Goal: Navigation & Orientation: Go to known website

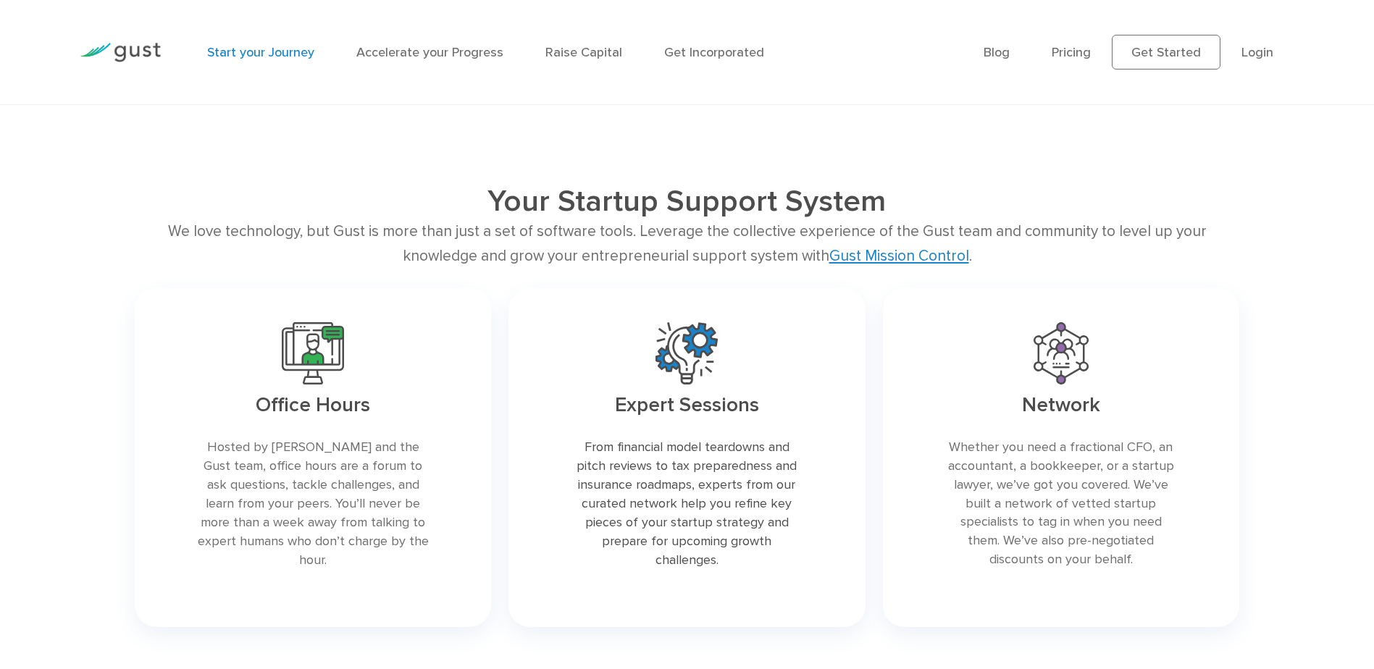
scroll to position [2443, 0]
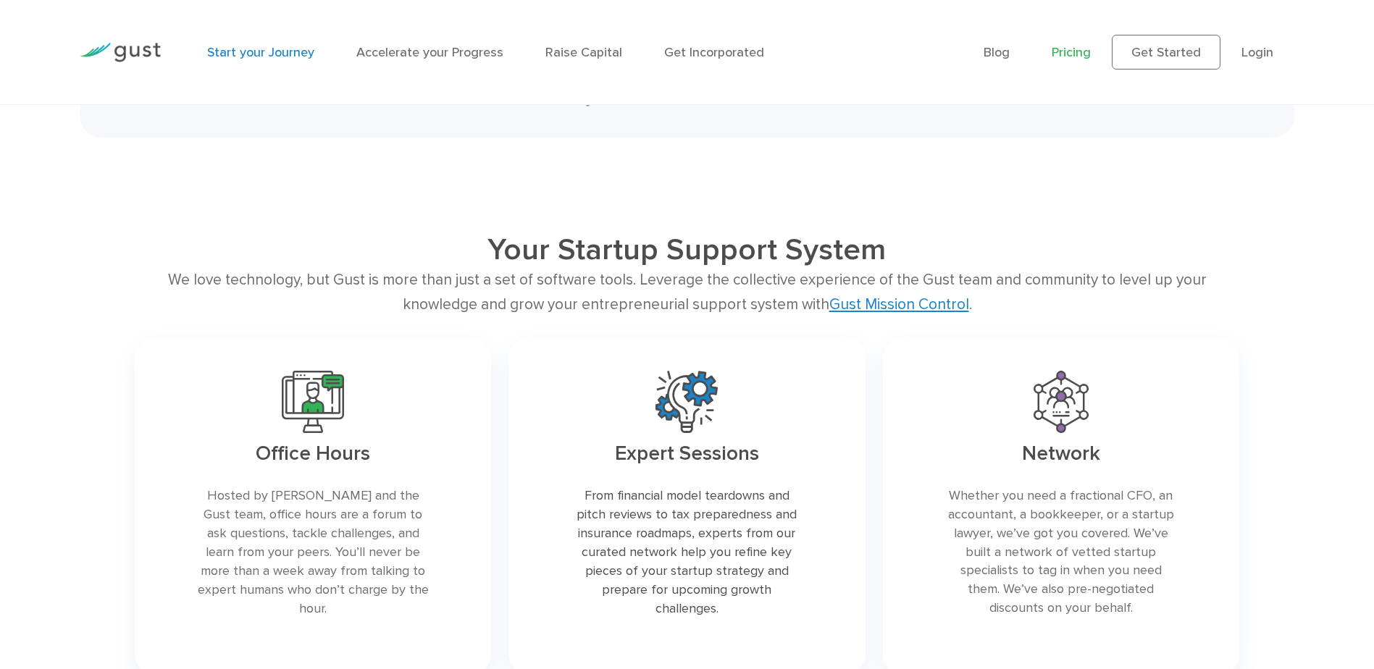
click at [1080, 57] on link "Pricing" at bounding box center [1071, 52] width 39 height 15
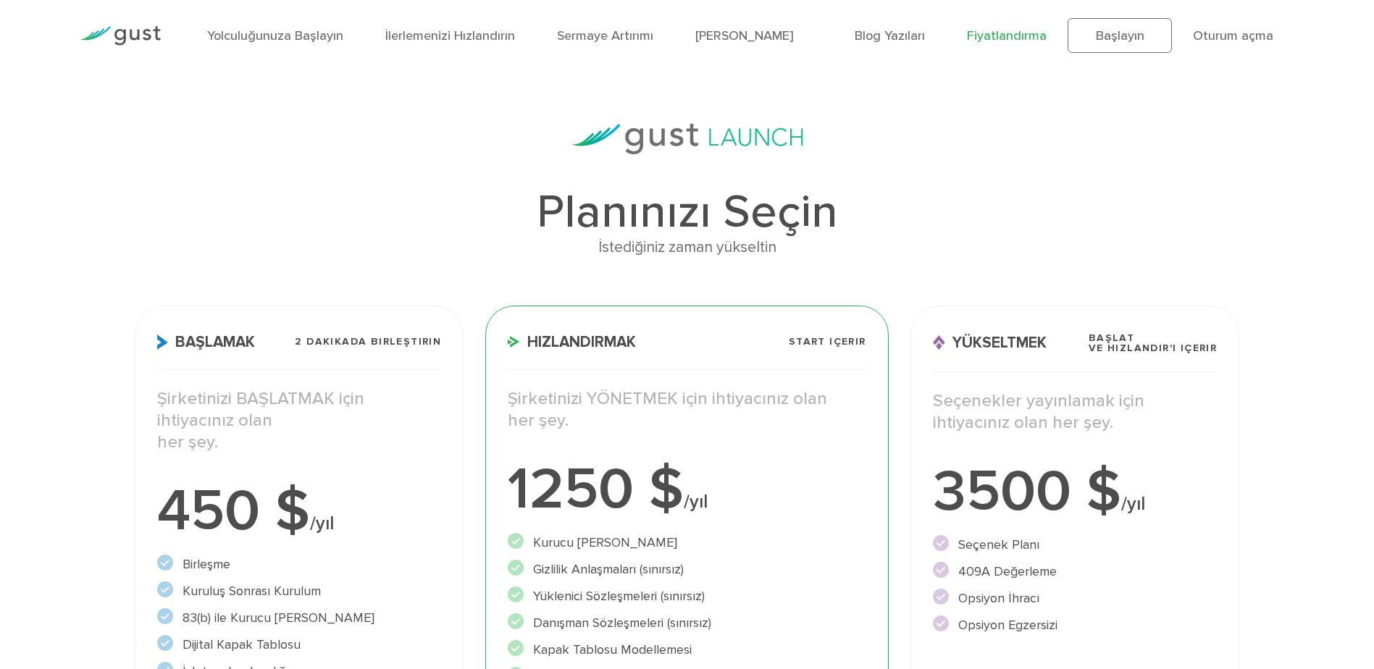
scroll to position [21, 0]
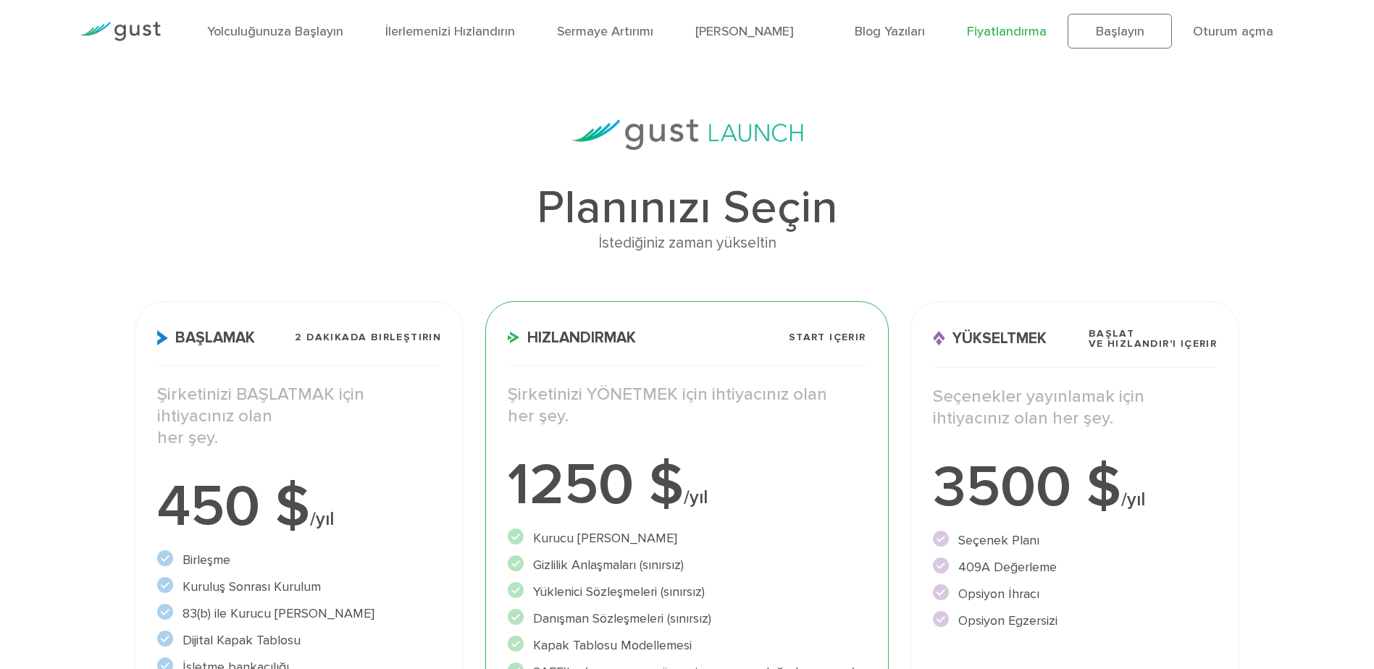
click at [244, 41] on div "Yolculuğunuza Başlayın İlerlemenizi Hızlandırın Sermaye Artırımı Dahil Olun" at bounding box center [520, 31] width 648 height 63
click at [255, 32] on link "Yolculuğunuza Başlayın" at bounding box center [275, 31] width 136 height 15
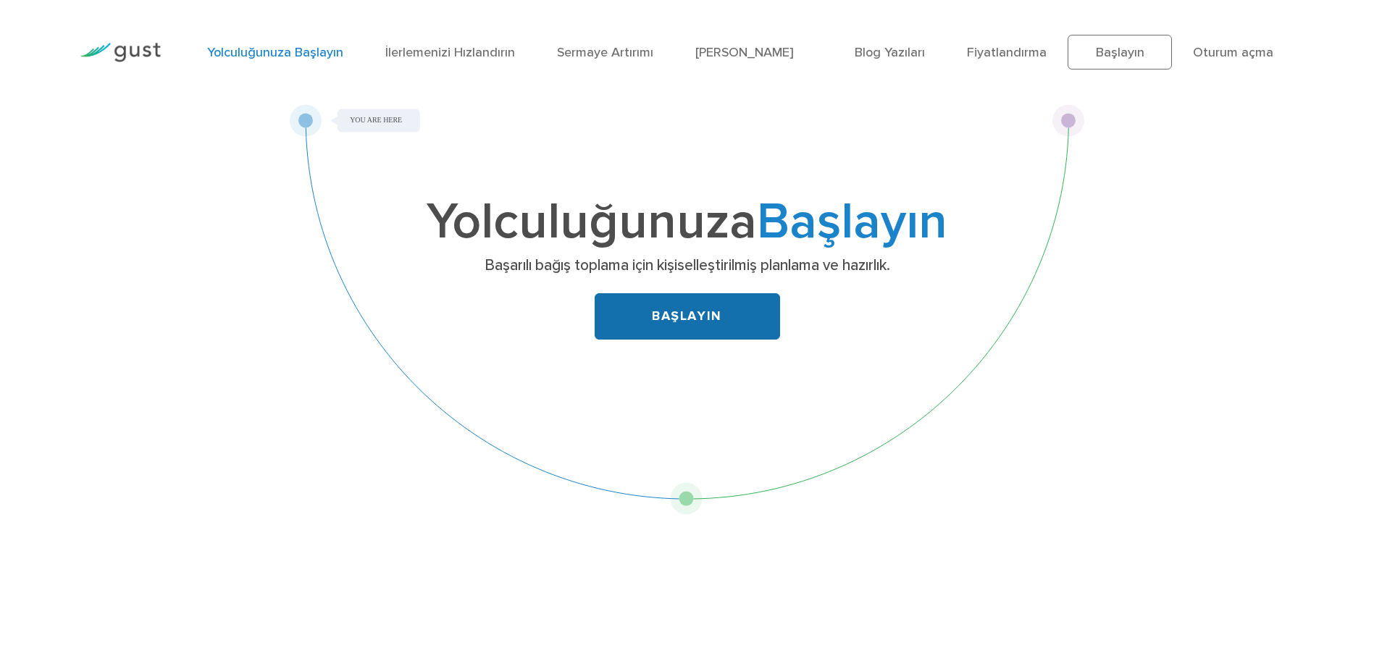
click at [690, 314] on link "BAŞLAYIN" at bounding box center [687, 316] width 185 height 46
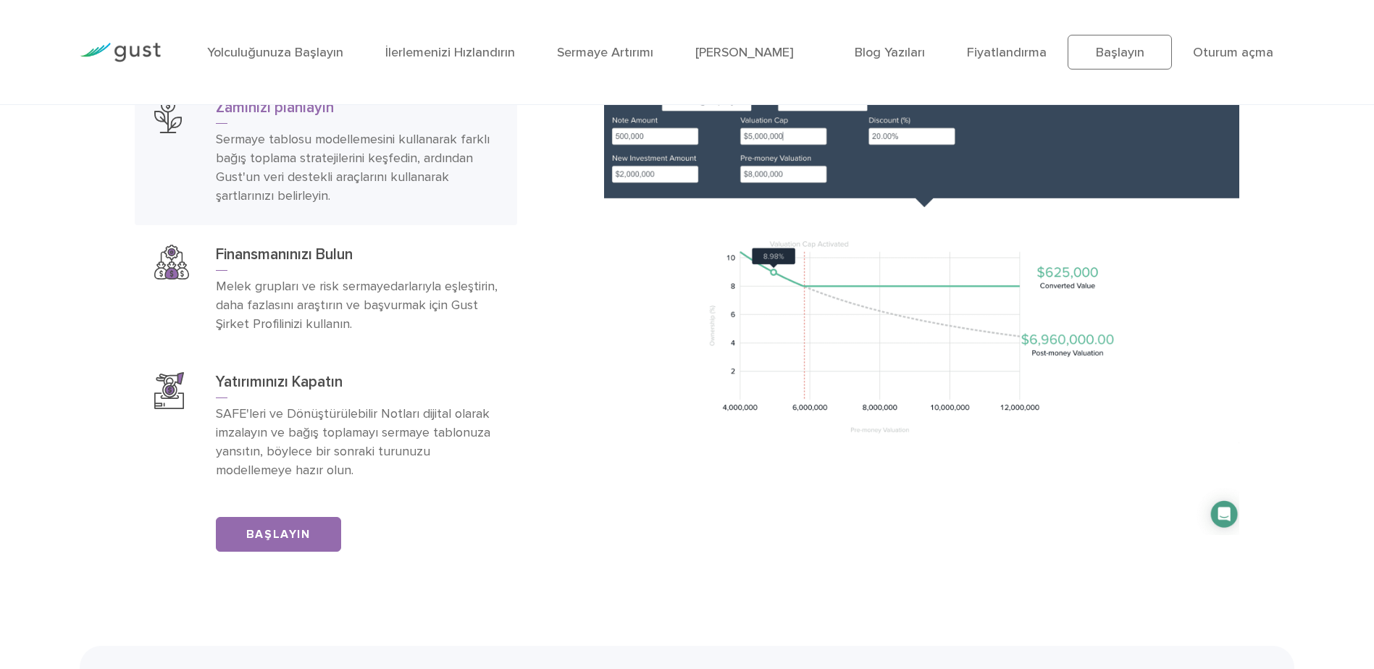
scroll to position [2440, 0]
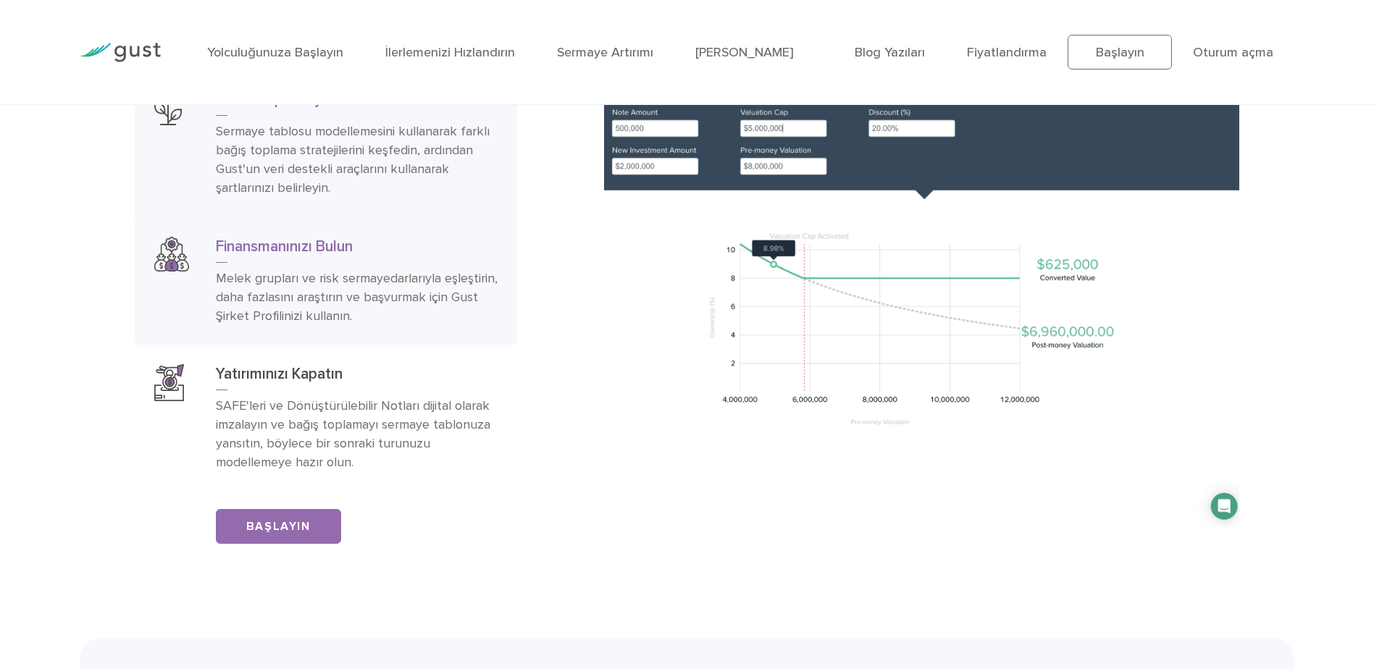
click at [259, 263] on h3 "Finansmanınızı Bulun" at bounding box center [357, 250] width 282 height 26
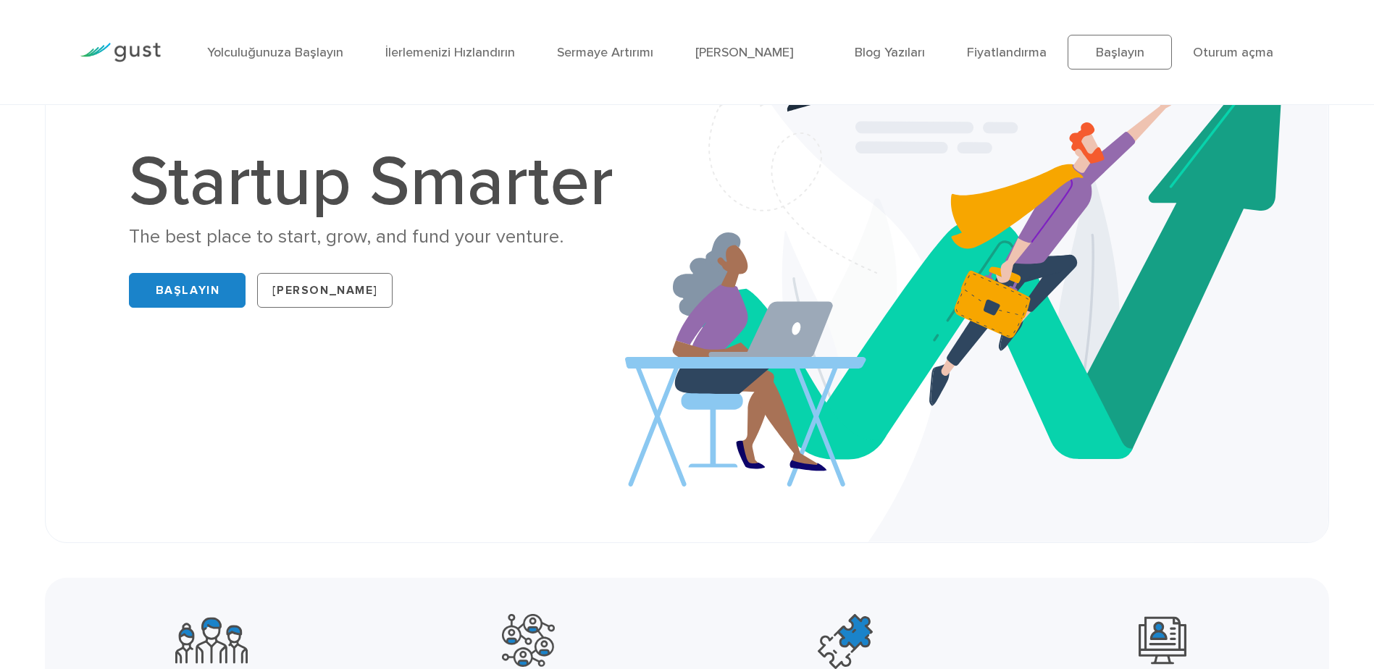
scroll to position [0, 0]
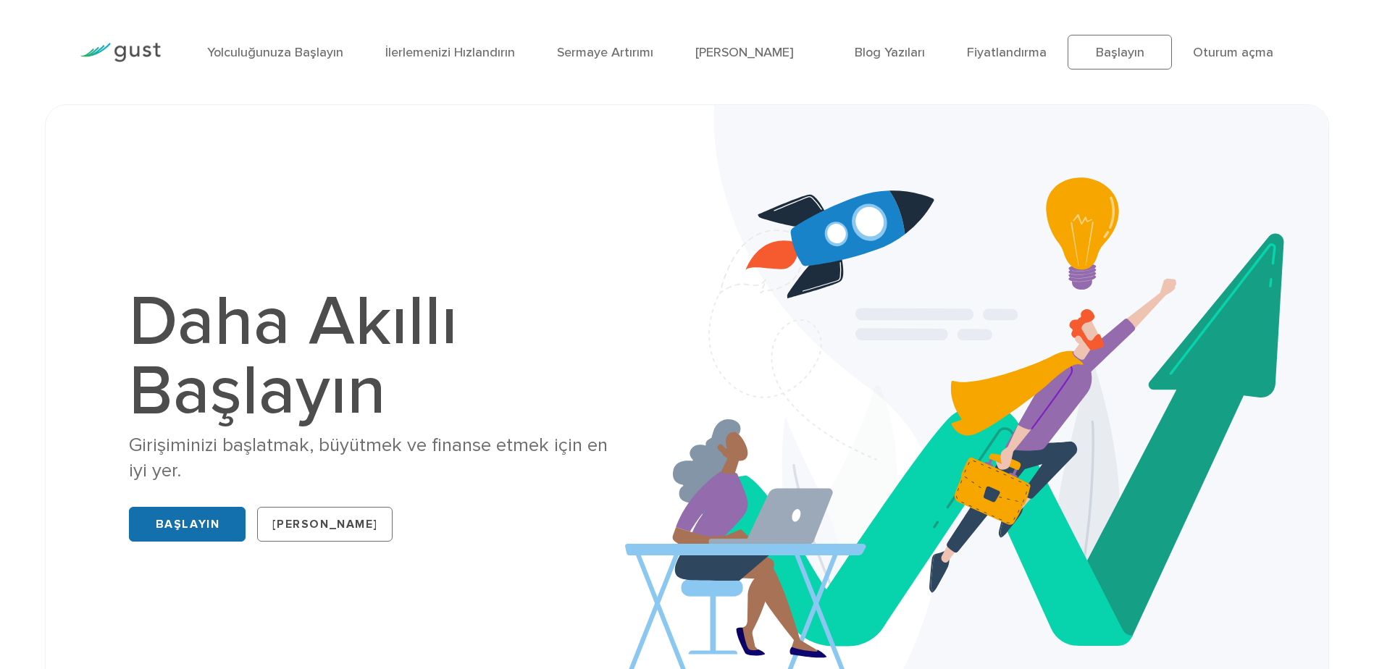
click at [198, 520] on link "Başlayın" at bounding box center [187, 524] width 117 height 35
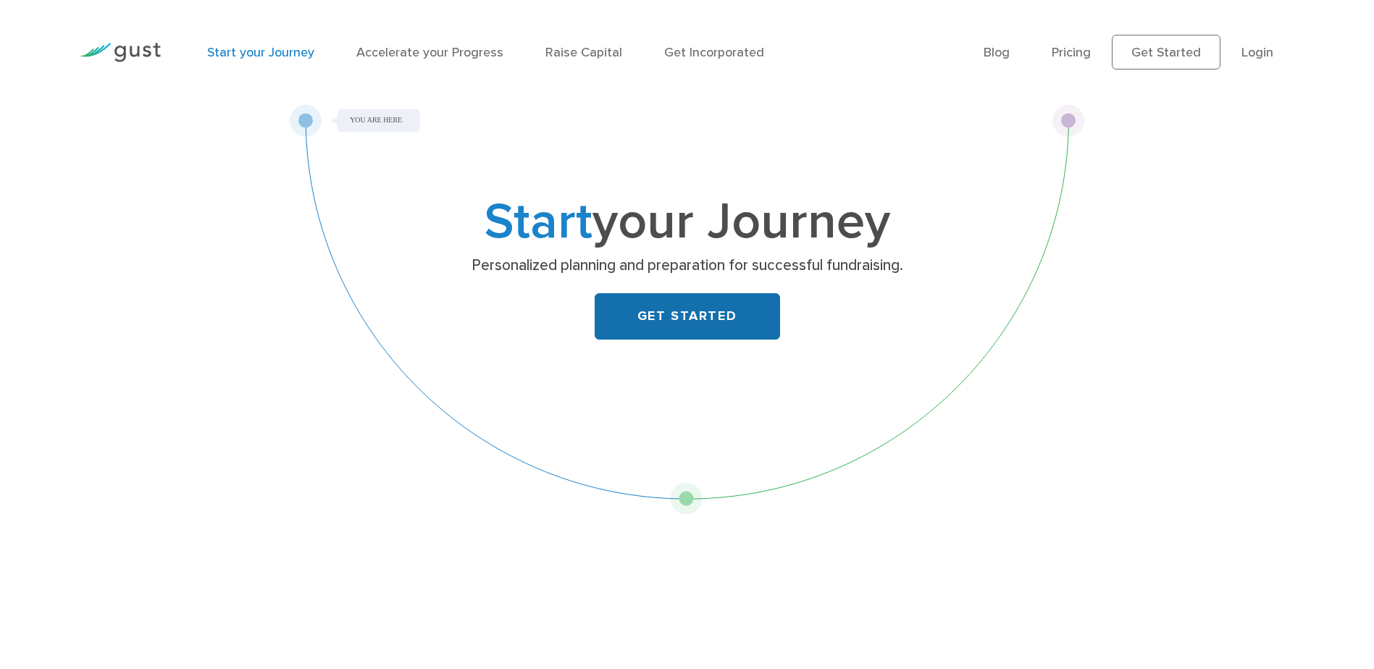
click at [725, 319] on link "GET STARTED" at bounding box center [687, 316] width 185 height 46
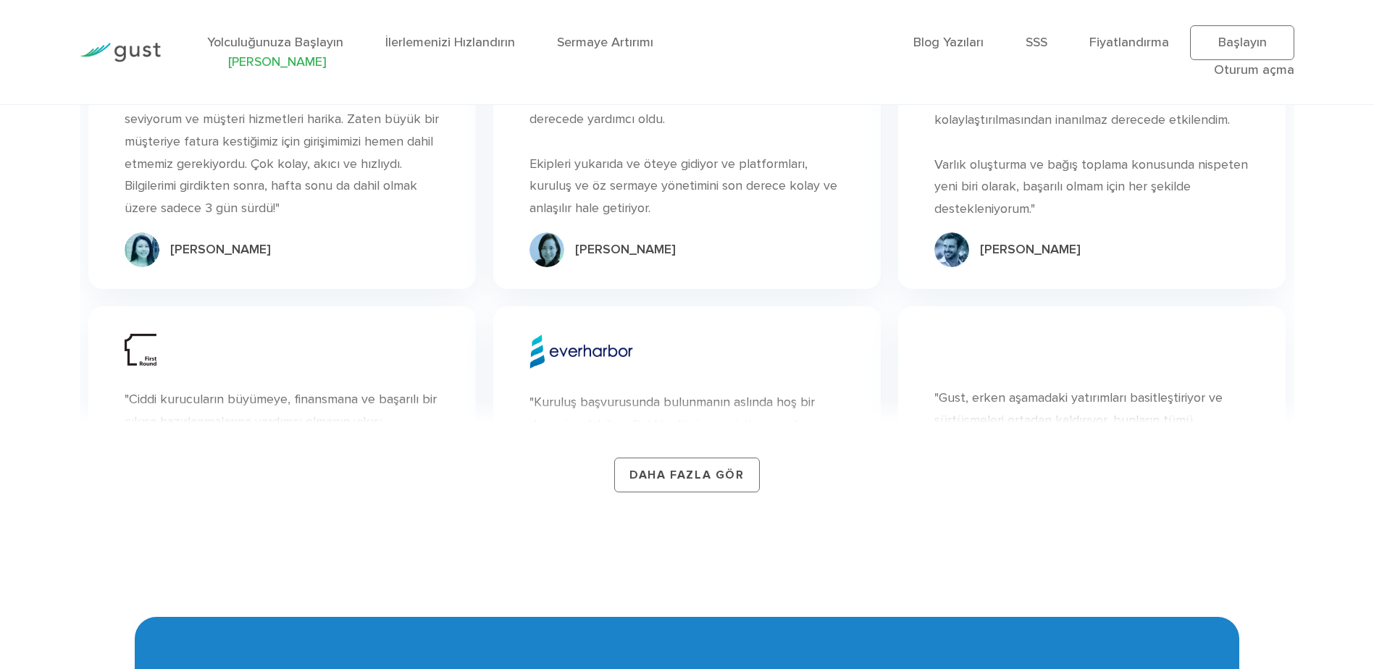
scroll to position [8937, 0]
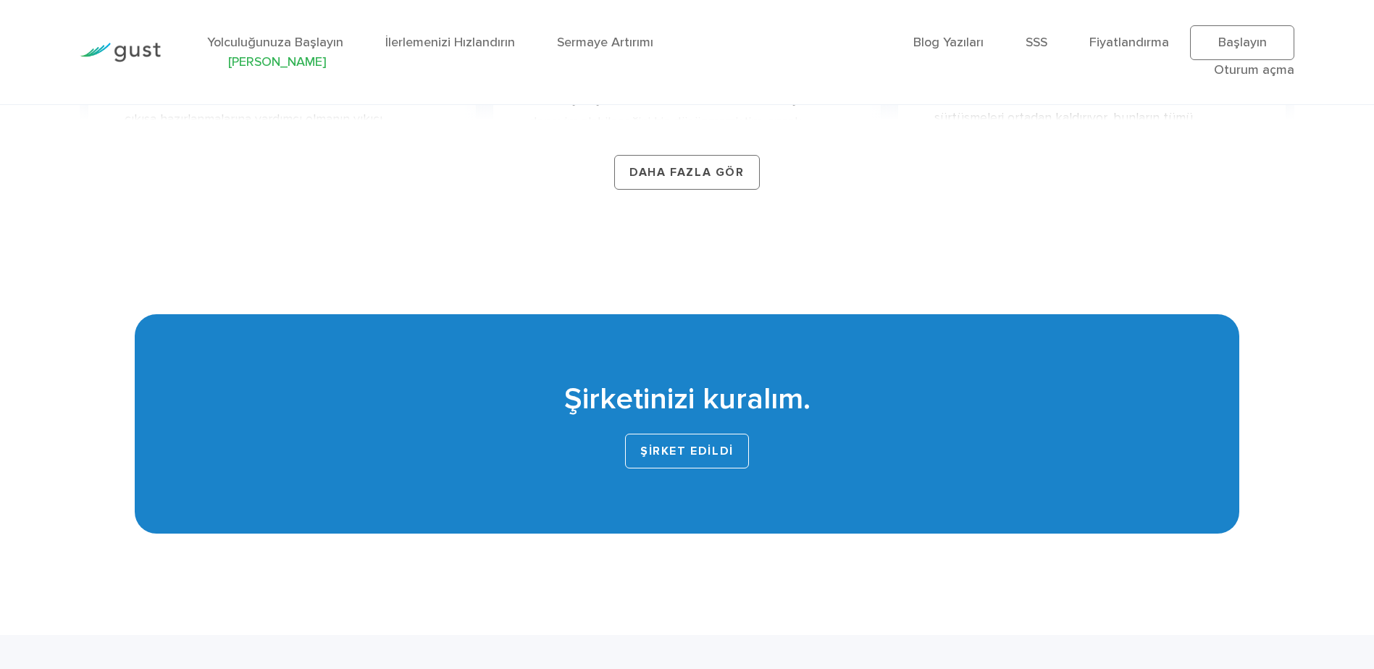
click at [688, 434] on link "ŞİRKET EDİLDİ" at bounding box center [687, 451] width 124 height 35
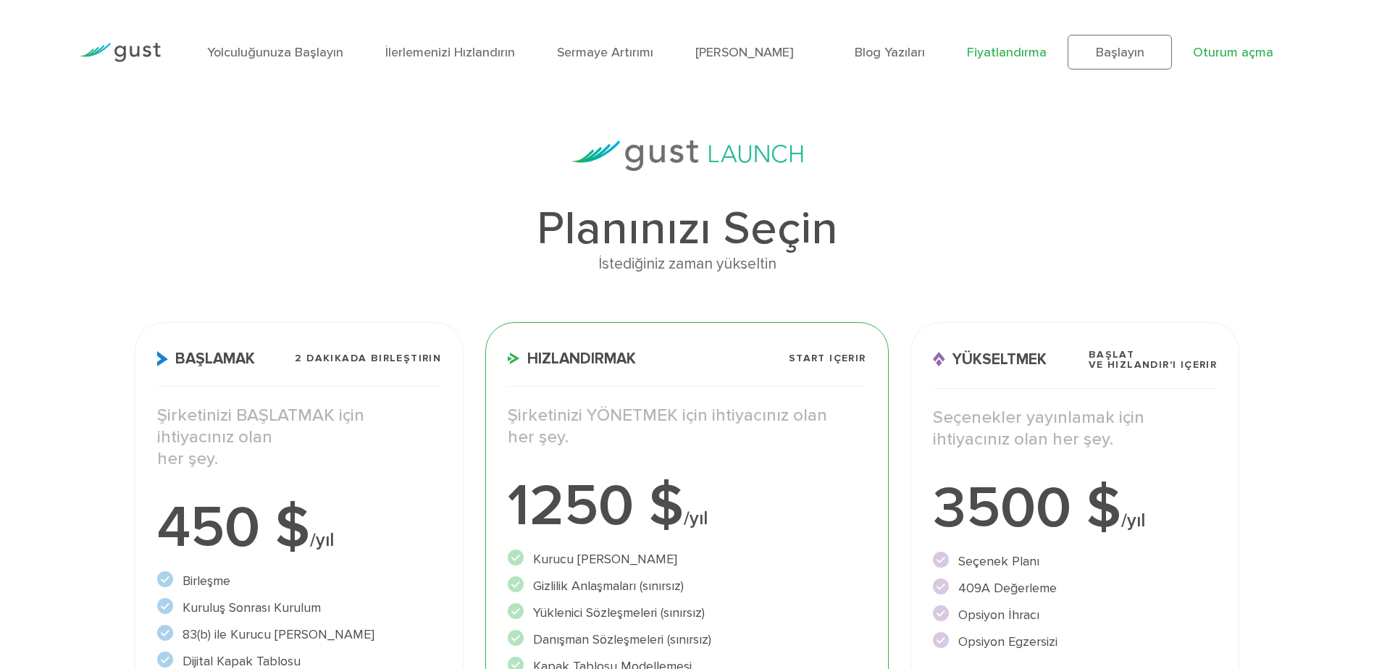
click at [1226, 49] on link "Oturum açma" at bounding box center [1233, 52] width 80 height 15
